Goal: Task Accomplishment & Management: Complete application form

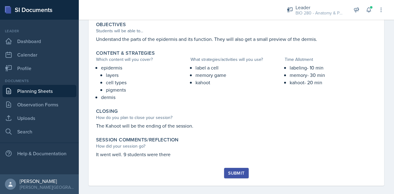
scroll to position [238, 0]
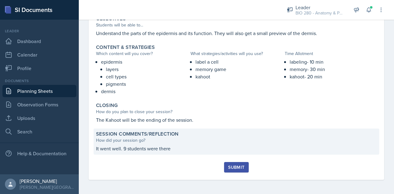
click at [180, 149] on p "It went well. 9 students were there" at bounding box center [236, 148] width 281 height 7
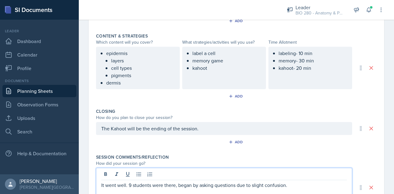
scroll to position [298, 0]
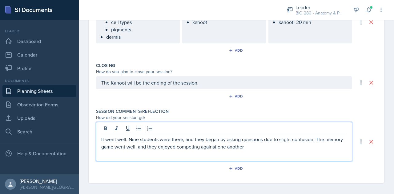
click at [272, 149] on div "It went well. Nine students were there, and they began by asking questions due …" at bounding box center [224, 141] width 256 height 39
drag, startPoint x: 272, startPoint y: 149, endPoint x: 265, endPoint y: 145, distance: 7.9
click at [265, 145] on p "It went well. Nine students were there, and they began by asking questions due …" at bounding box center [224, 143] width 246 height 15
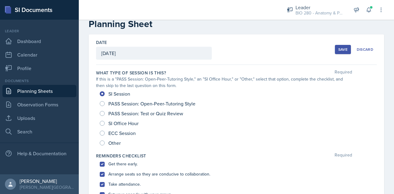
scroll to position [0, 0]
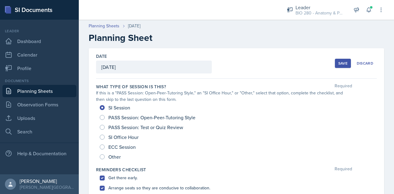
click at [338, 65] on div "Save" at bounding box center [342, 63] width 9 height 5
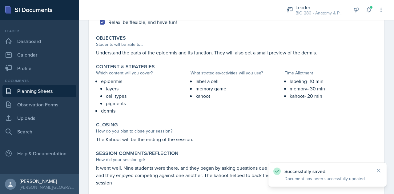
scroll to position [252, 0]
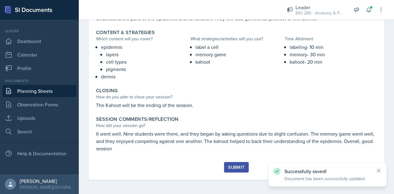
click at [232, 167] on div "Submit" at bounding box center [236, 167] width 16 height 5
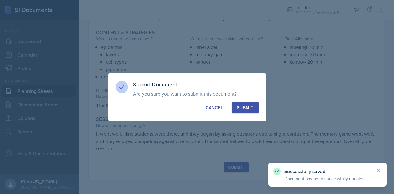
click at [242, 110] on div "Submit" at bounding box center [245, 108] width 16 height 6
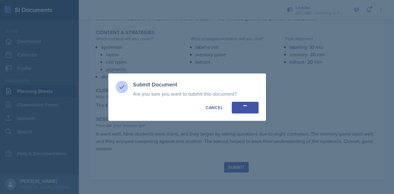
radio input "true"
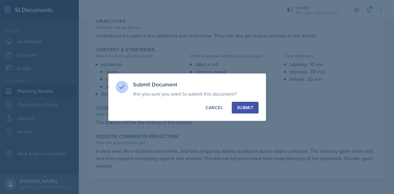
scroll to position [235, 0]
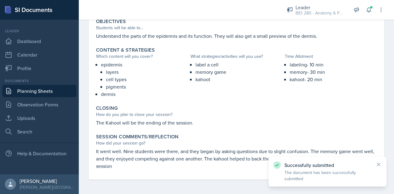
click at [15, 91] on link "Planning Sheets" at bounding box center [39, 91] width 74 height 12
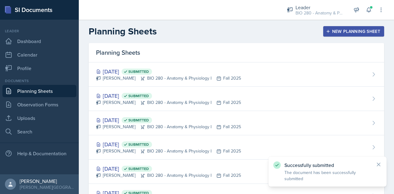
click at [360, 30] on div "New Planning Sheet" at bounding box center [353, 31] width 53 height 5
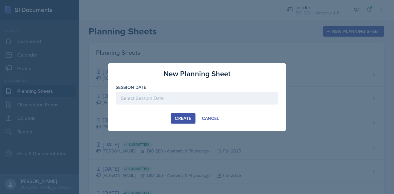
click at [256, 98] on div at bounding box center [197, 98] width 163 height 13
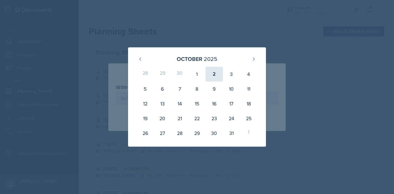
click at [212, 78] on div "2" at bounding box center [214, 74] width 17 height 15
type input "[DATE]"
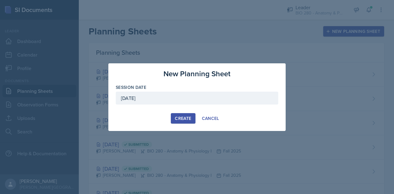
click at [184, 120] on div "Create" at bounding box center [183, 118] width 16 height 5
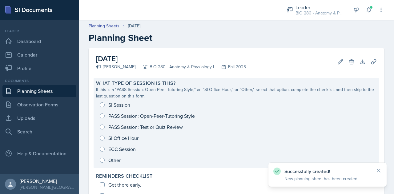
click at [102, 137] on div "SI Session PASS Session: Open-Peer-Tutoring Style PASS Session: Test or Quiz Re…" at bounding box center [236, 132] width 281 height 66
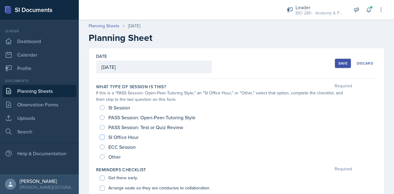
click at [101, 138] on input "SI Office Hour" at bounding box center [102, 137] width 5 height 5
radio input "true"
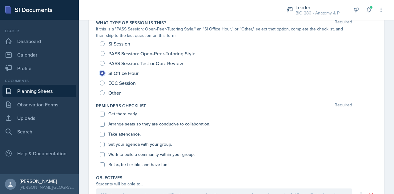
scroll to position [65, 0]
click at [119, 113] on label "Get there early." at bounding box center [122, 113] width 29 height 6
click at [105, 113] on input "Get there early." at bounding box center [102, 113] width 5 height 5
checkbox input "true"
click at [118, 126] on label "Arrange seats so they are conducive to collaboration." at bounding box center [159, 123] width 102 height 6
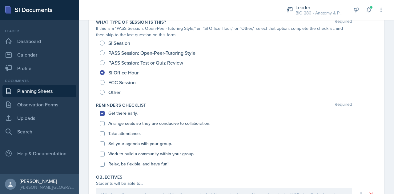
click at [105, 126] on input "Arrange seats so they are conducive to collaboration." at bounding box center [102, 123] width 5 height 5
checkbox input "true"
click at [119, 135] on label "Take attendance." at bounding box center [124, 134] width 32 height 6
click at [105, 135] on input "Take attendance." at bounding box center [102, 133] width 5 height 5
checkbox input "true"
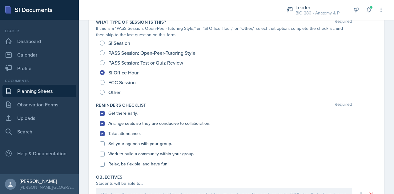
click at [121, 148] on div "Set your agenda with your group." at bounding box center [236, 144] width 273 height 10
click at [120, 145] on label "Set your agenda with your group." at bounding box center [140, 144] width 64 height 6
click at [105, 145] on input "Set your agenda with your group." at bounding box center [102, 144] width 5 height 5
checkbox input "true"
click at [120, 156] on label "Work to build a community within your group." at bounding box center [151, 154] width 86 height 6
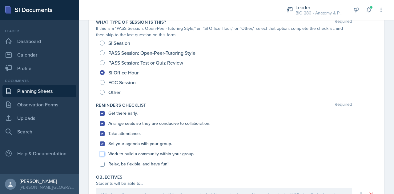
click at [105, 156] on input "Work to build a community within your group." at bounding box center [102, 154] width 5 height 5
checkbox input "true"
click at [121, 166] on label "Relax, be flexible, and have fun!" at bounding box center [138, 164] width 60 height 6
click at [105, 166] on input "Relax, be flexible, and have fun!" at bounding box center [102, 164] width 5 height 5
checkbox input "true"
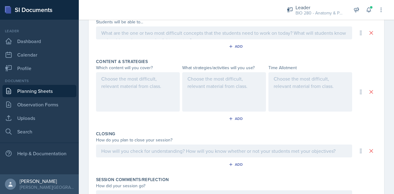
scroll to position [297, 0]
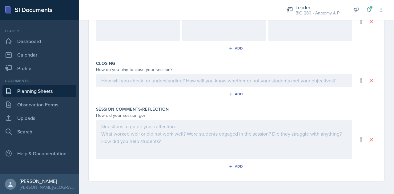
click at [113, 133] on div at bounding box center [224, 139] width 256 height 39
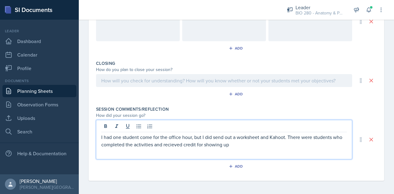
click at [186, 143] on p "I had one student come for the office hour, but I did send out a worksheet and …" at bounding box center [224, 141] width 246 height 15
click at [248, 144] on p "I had one student come for the office hour, but I did send out a worksheet and …" at bounding box center [224, 141] width 246 height 15
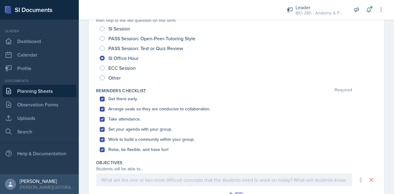
scroll to position [0, 0]
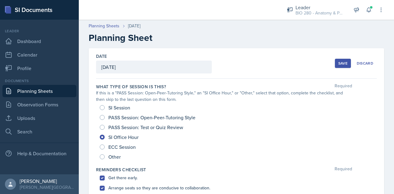
click at [339, 66] on button "Save" at bounding box center [343, 63] width 16 height 9
